Goal: Information Seeking & Learning: Learn about a topic

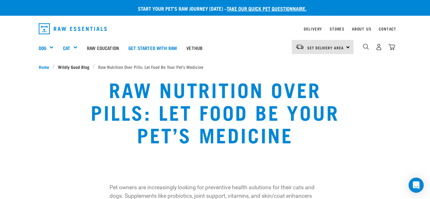
click at [82, 67] on span "Wildly Good Blog" at bounding box center [73, 67] width 31 height 7
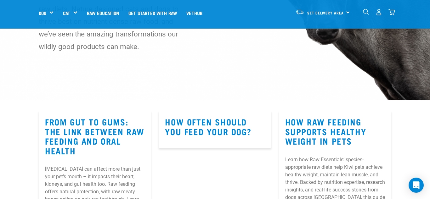
scroll to position [126, 0]
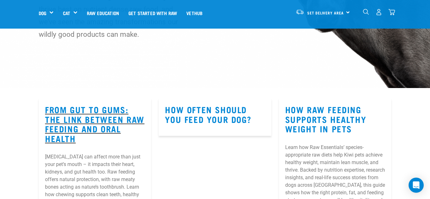
click at [99, 125] on h3 "From Gut to Gums: The Link Between Raw Feeding and Oral Health" at bounding box center [95, 124] width 100 height 38
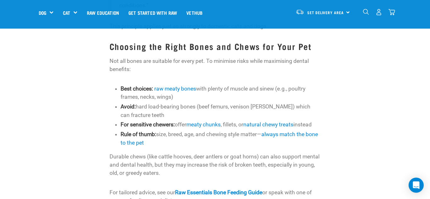
scroll to position [705, 0]
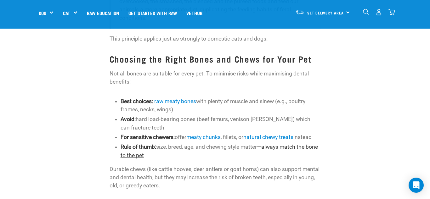
click at [299, 144] on link "always match the bone to the pet" at bounding box center [219, 151] width 197 height 14
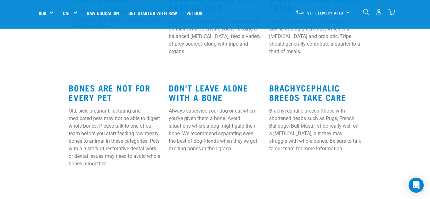
scroll to position [454, 0]
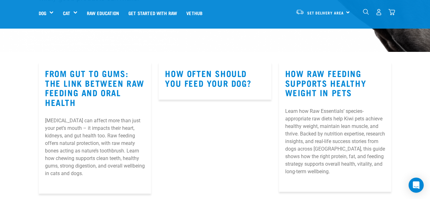
scroll to position [164, 0]
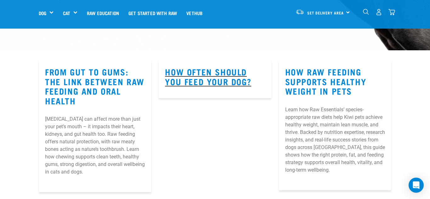
click at [224, 80] on h3 "How Often Should You Feed Your Dog?" at bounding box center [215, 76] width 100 height 19
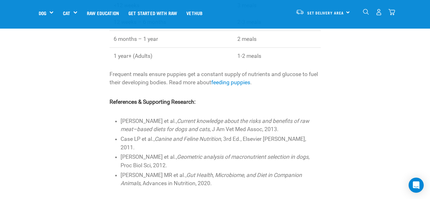
scroll to position [491, 0]
click at [239, 83] on link "feeding puppies" at bounding box center [230, 82] width 39 height 6
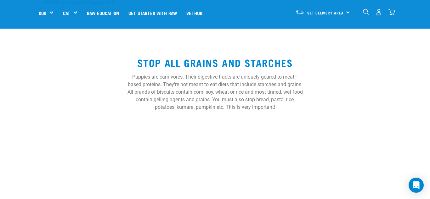
scroll to position [1134, 0]
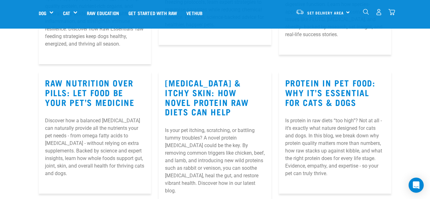
scroll to position [454, 0]
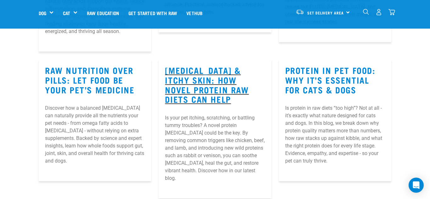
click at [218, 88] on h3 "[MEDICAL_DATA] & Itchy Skin: How Novel Protein Raw Diets Can Help" at bounding box center [215, 85] width 100 height 38
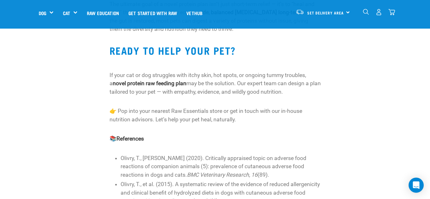
scroll to position [1222, 0]
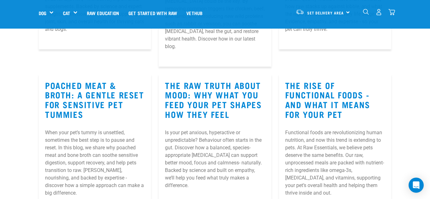
scroll to position [586, 0]
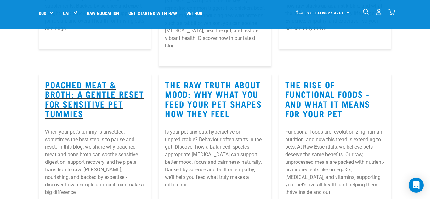
click at [83, 89] on h3 "Poached Meat & Broth: A Gentle Reset for Sensitive Pet Tummies" at bounding box center [95, 99] width 100 height 38
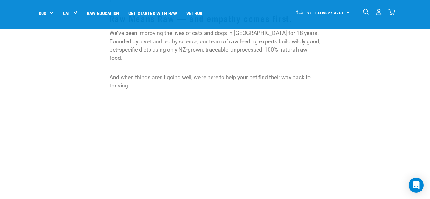
scroll to position [1235, 0]
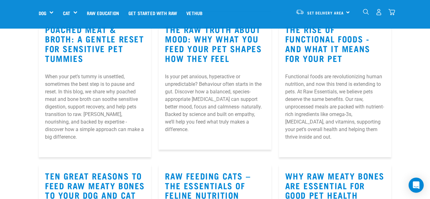
scroll to position [643, 0]
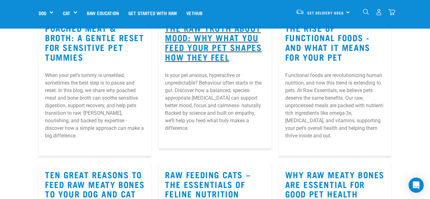
click at [213, 43] on h3 "The Raw Truth About Mood: Why What You Feed Your Pet Shapes How They Feel" at bounding box center [215, 42] width 100 height 38
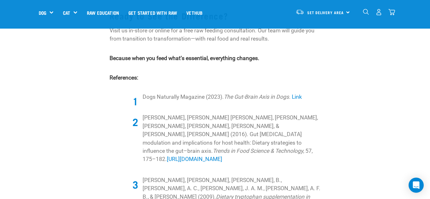
scroll to position [718, 0]
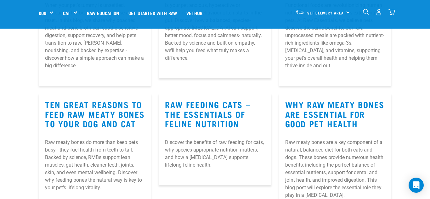
scroll to position [726, 0]
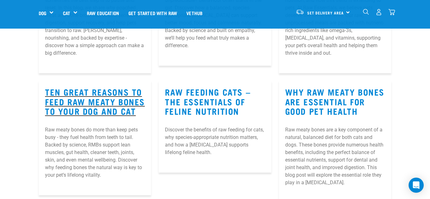
click at [102, 88] on h3 "Ten Great Reasons to Feed Raw Meaty Bones to Your Dog and Cat" at bounding box center [95, 101] width 100 height 29
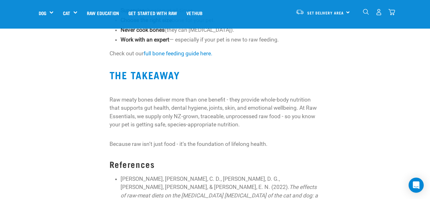
scroll to position [680, 0]
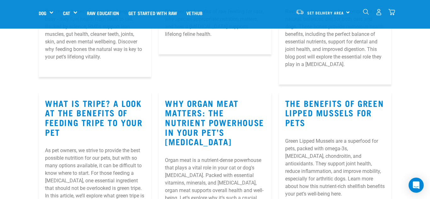
scroll to position [845, 0]
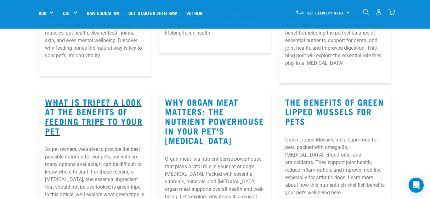
click at [89, 115] on h3 "What is Tripe? A Look at the Benefits of Feeding Tripe to Your Pet" at bounding box center [95, 116] width 100 height 38
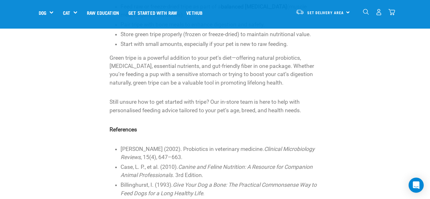
scroll to position [882, 0]
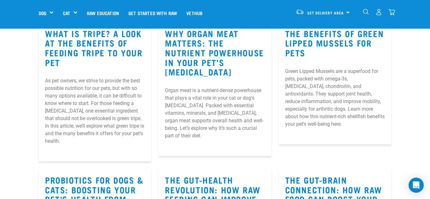
scroll to position [915, 0]
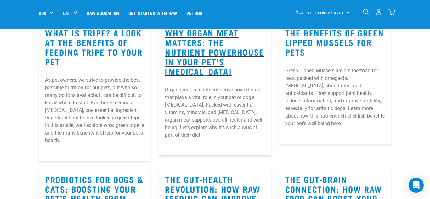
click at [212, 47] on h3 "Why Organ Meat Matters: The Nutrient Powerhouse in Your Pet’s Raw Diet" at bounding box center [215, 52] width 100 height 48
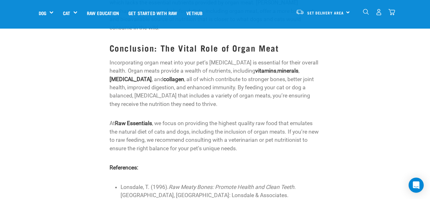
scroll to position [1033, 0]
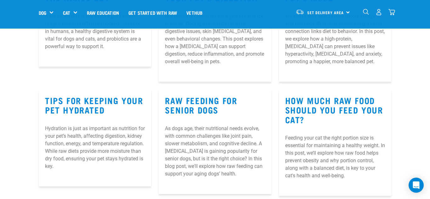
scroll to position [1136, 0]
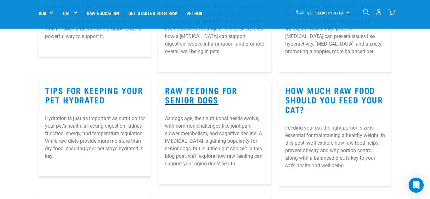
click at [197, 86] on h3 "Raw Feeding for Senior Dogs" at bounding box center [215, 95] width 100 height 19
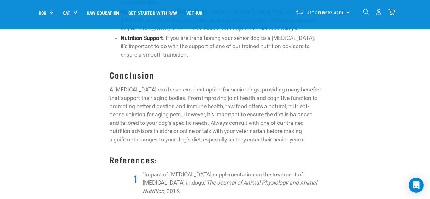
scroll to position [932, 0]
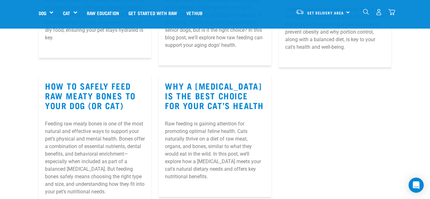
scroll to position [1255, 0]
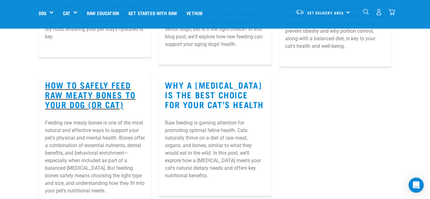
click at [78, 80] on h3 "How to Safely Feed Raw Meaty Bones to Your Dog (or Cat)" at bounding box center [95, 94] width 100 height 29
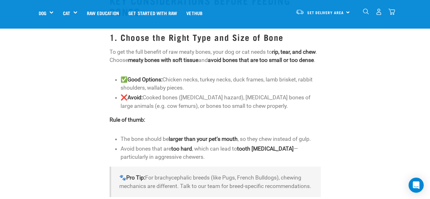
scroll to position [290, 0]
